Goal: Task Accomplishment & Management: Manage account settings

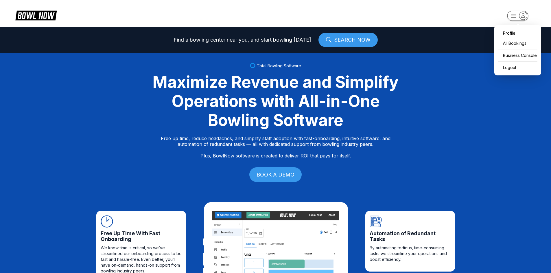
click at [509, 14] on rect "button" at bounding box center [517, 16] width 21 height 10
click at [505, 43] on div "All Bookings" at bounding box center [517, 43] width 41 height 10
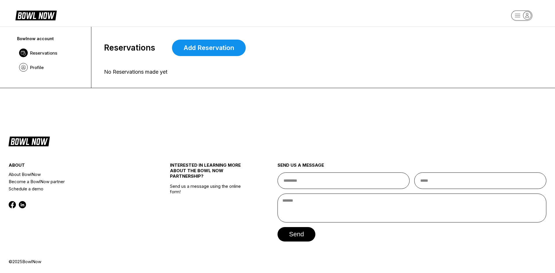
click at [512, 18] on rect "button" at bounding box center [521, 15] width 21 height 10
click at [519, 56] on div "Business Console" at bounding box center [521, 55] width 41 height 10
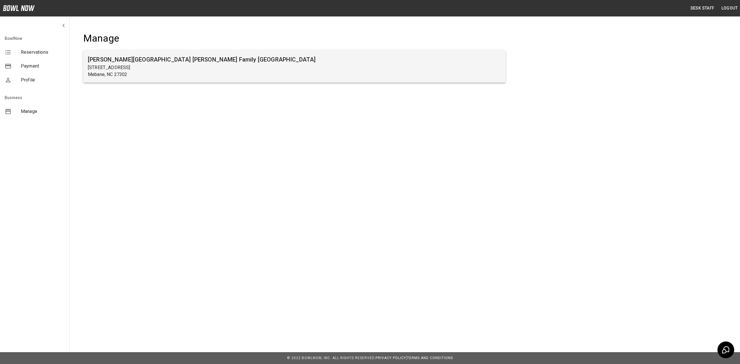
click at [120, 56] on h6 "[PERSON_NAME][GEOGRAPHIC_DATA] [PERSON_NAME] Family [GEOGRAPHIC_DATA]" at bounding box center [294, 59] width 413 height 9
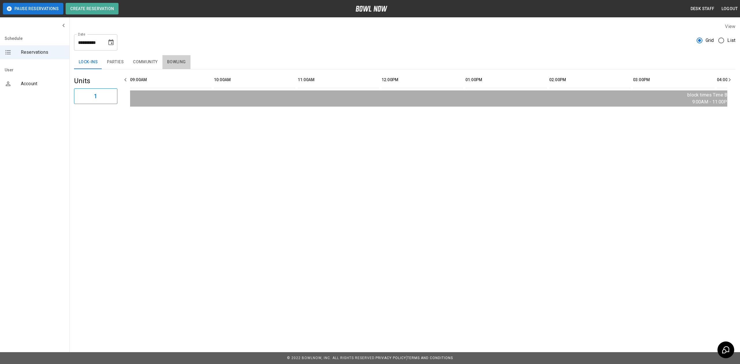
click at [173, 55] on button "Bowling" at bounding box center [176, 62] width 28 height 14
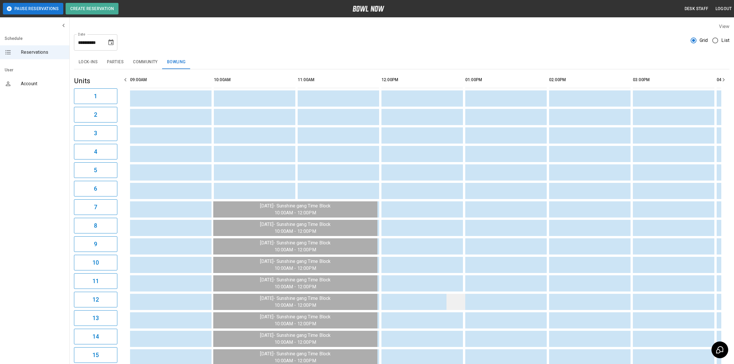
scroll to position [101, 0]
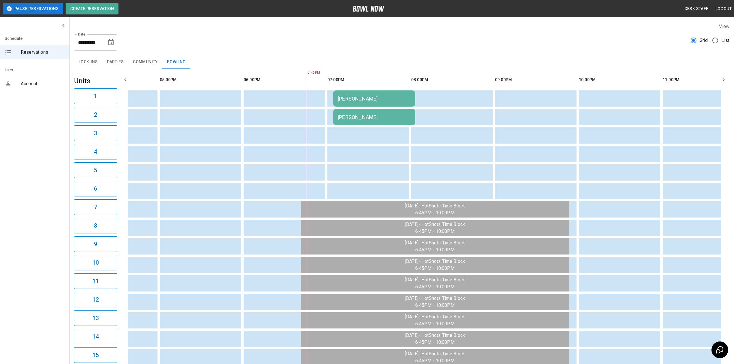
click at [386, 100] on div "Jody Crafford" at bounding box center [374, 99] width 73 height 6
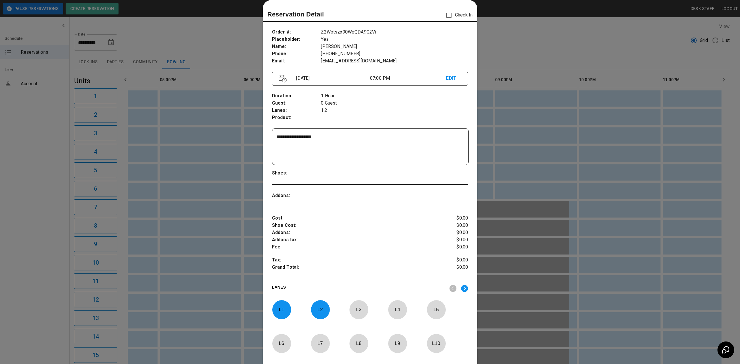
drag, startPoint x: 273, startPoint y: 138, endPoint x: 283, endPoint y: 136, distance: 10.3
click at [283, 136] on div "**********" at bounding box center [370, 147] width 196 height 36
drag, startPoint x: 336, startPoint y: 136, endPoint x: 260, endPoint y: 146, distance: 76.2
click at [263, 146] on div "**********" at bounding box center [370, 214] width 214 height 381
click at [235, 112] on div at bounding box center [370, 182] width 740 height 364
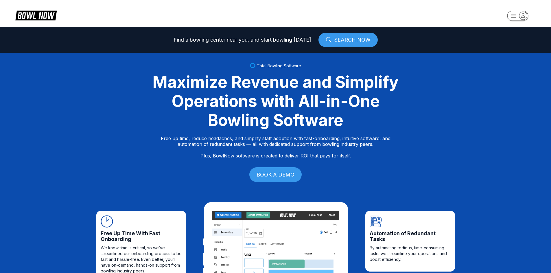
drag, startPoint x: 503, startPoint y: 30, endPoint x: 515, endPoint y: 39, distance: 15.1
click at [399, 15] on header at bounding box center [275, 13] width 551 height 27
drag, startPoint x: 399, startPoint y: 15, endPoint x: 519, endPoint y: 12, distance: 120.0
drag, startPoint x: 519, startPoint y: 12, endPoint x: 474, endPoint y: 6, distance: 45.5
click at [474, 7] on header at bounding box center [275, 13] width 551 height 27
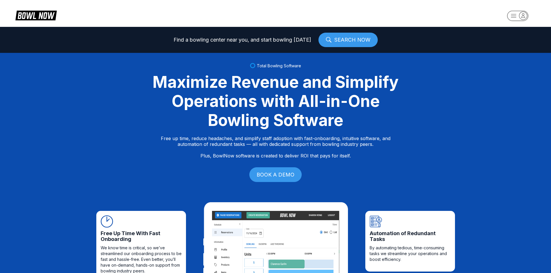
click at [516, 17] on rect "button" at bounding box center [517, 16] width 21 height 10
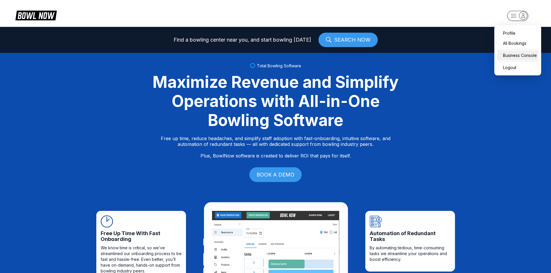
click at [511, 55] on div "Business Console" at bounding box center [517, 55] width 41 height 10
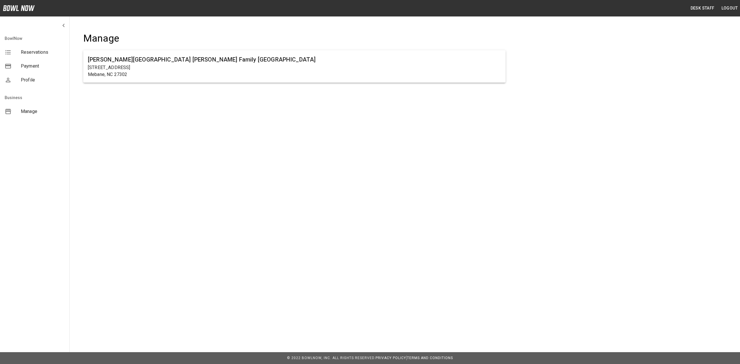
click at [240, 83] on ul "[PERSON_NAME][GEOGRAPHIC_DATA] [PERSON_NAME] Family [GEOGRAPHIC_DATA] [STREET_A…" at bounding box center [294, 69] width 422 height 42
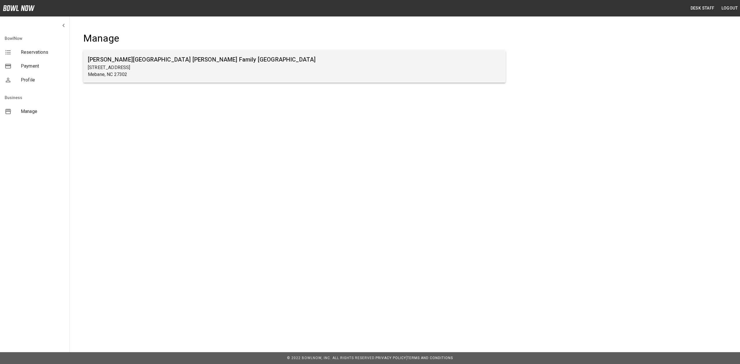
click at [177, 64] on p "[STREET_ADDRESS]" at bounding box center [294, 67] width 413 height 7
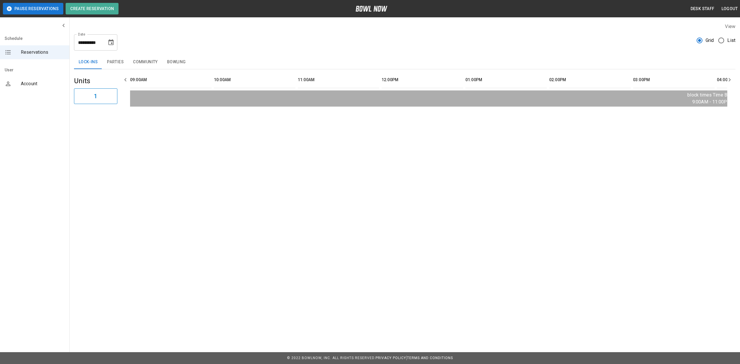
scroll to position [0, 754]
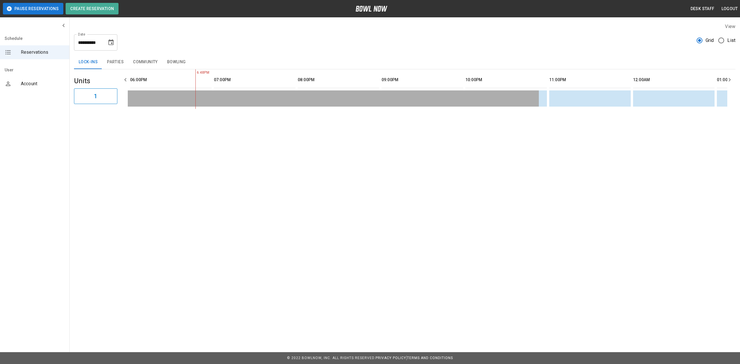
click at [175, 65] on button "Bowling" at bounding box center [176, 62] width 28 height 14
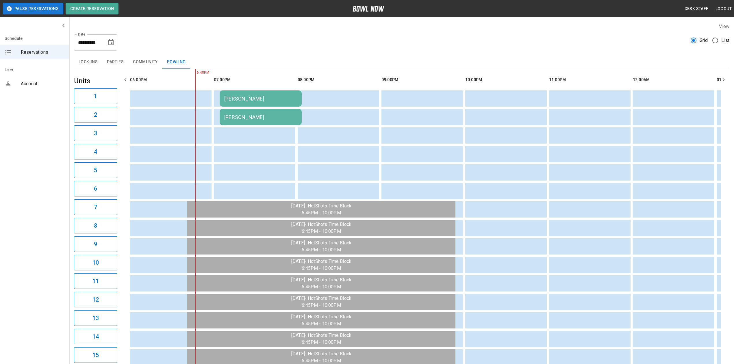
click at [250, 99] on div "Jody Crafford" at bounding box center [260, 99] width 73 height 6
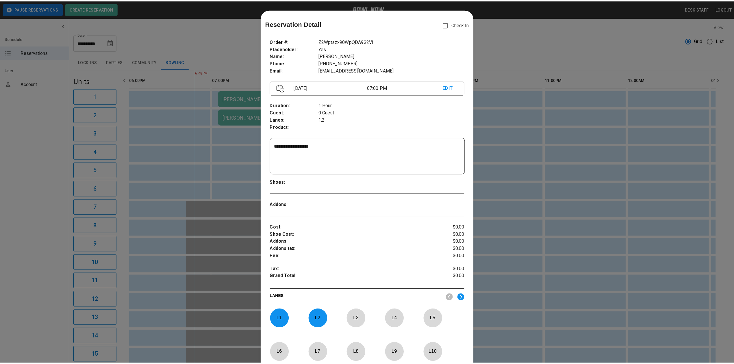
scroll to position [9, 0]
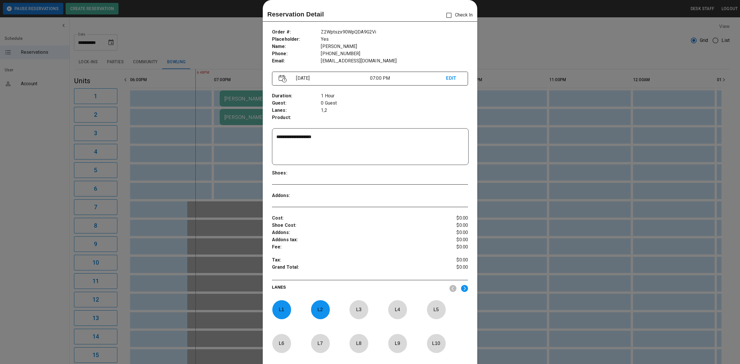
drag, startPoint x: 275, startPoint y: 136, endPoint x: 339, endPoint y: 138, distance: 64.5
click at [339, 138] on textarea "**********" at bounding box center [369, 147] width 186 height 27
click at [252, 138] on div at bounding box center [370, 182] width 740 height 364
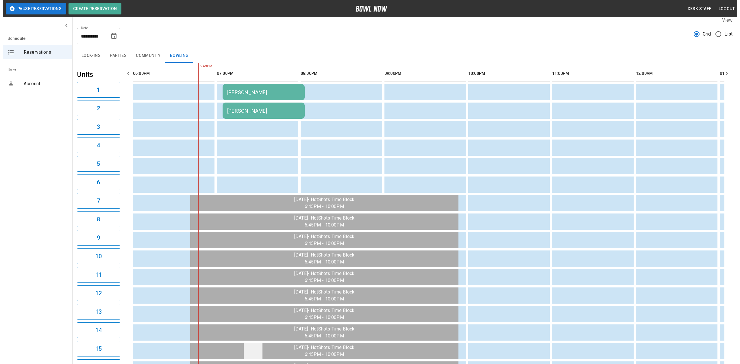
scroll to position [0, 0]
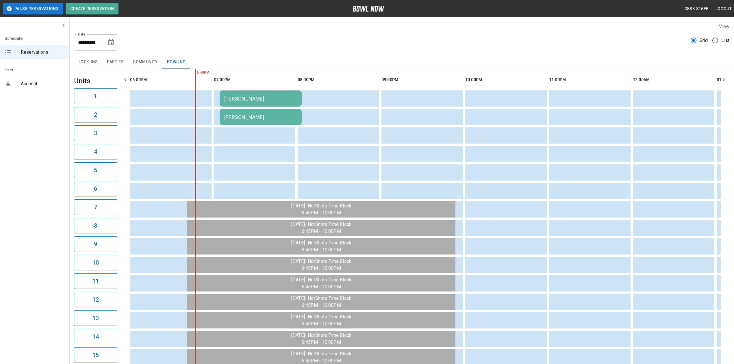
click at [238, 94] on td "Jody Crafford" at bounding box center [261, 98] width 82 height 16
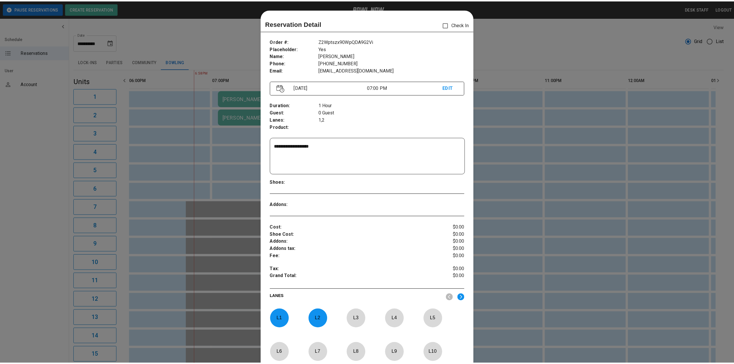
scroll to position [9, 0]
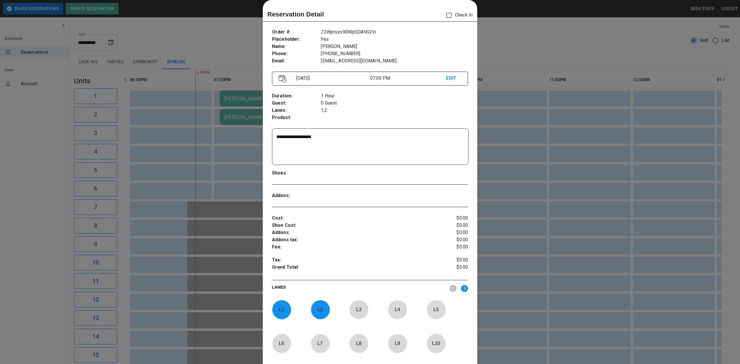
click at [218, 147] on div at bounding box center [370, 182] width 740 height 364
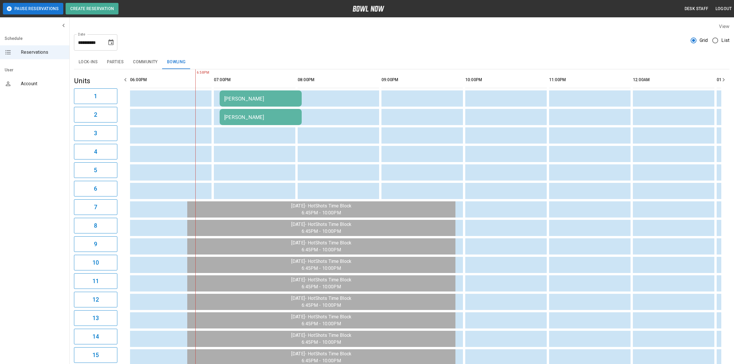
click at [111, 44] on icon "Choose date, selected date is Aug 11, 2025" at bounding box center [110, 42] width 5 height 6
click at [51, 158] on button "12" at bounding box center [46, 161] width 9 height 6
type input "**********"
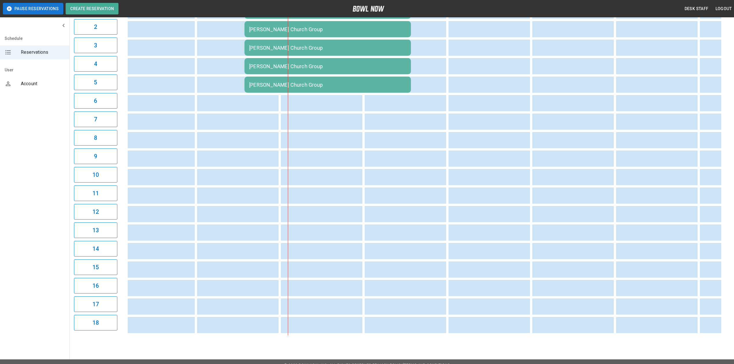
scroll to position [0, 683]
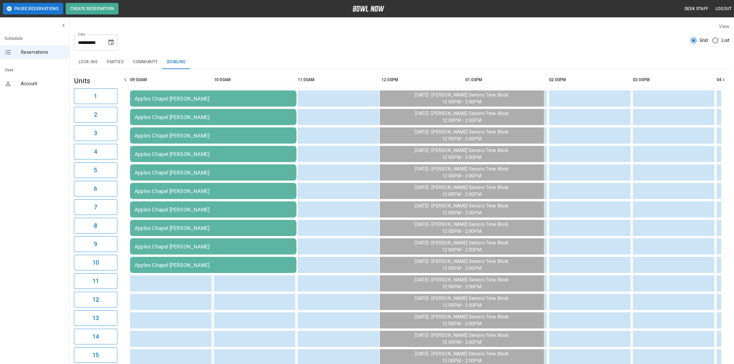
click at [140, 57] on button "Community" at bounding box center [145, 62] width 34 height 14
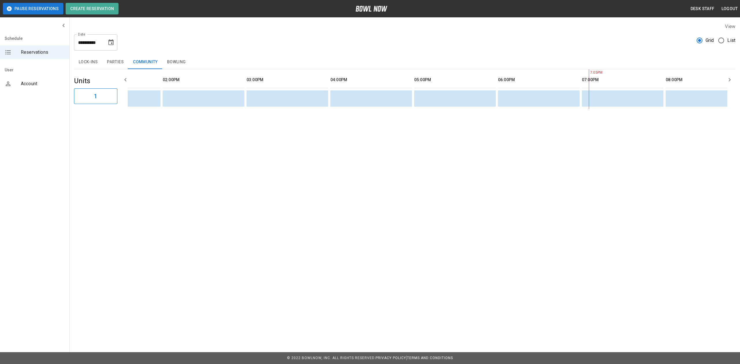
click at [105, 62] on button "Parties" at bounding box center [115, 62] width 26 height 14
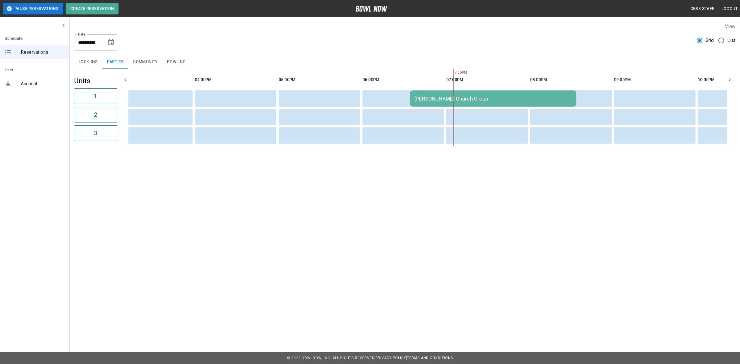
click at [62, 78] on div "Account" at bounding box center [34, 84] width 69 height 14
click at [86, 64] on button "Lock-ins" at bounding box center [88, 62] width 28 height 14
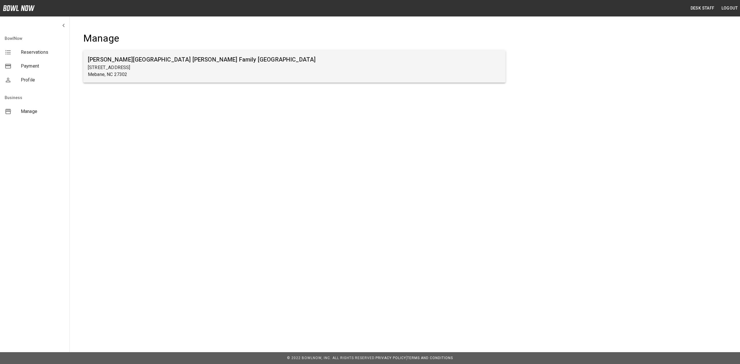
click at [119, 73] on p "Mebane, NC 27302" at bounding box center [294, 74] width 413 height 7
